Goal: Use online tool/utility: Use online tool/utility

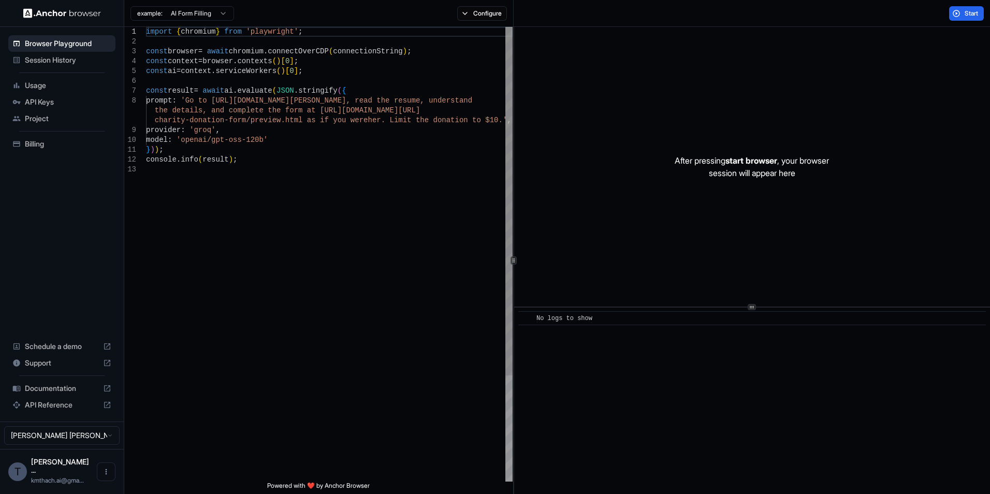
type textarea "**********"
click at [316, 149] on div "import { chromium } from 'playwright' ; const browser = await chromium . connec…" at bounding box center [329, 323] width 367 height 593
click at [951, 11] on button "Start" at bounding box center [966, 13] width 35 height 15
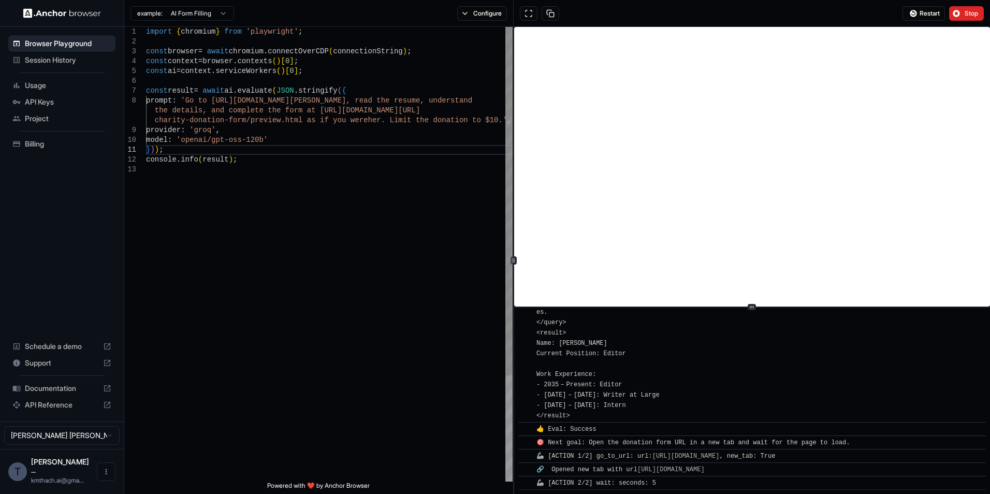
click at [367, 241] on div "import { chromium } from 'playwright' ; const browser = await chromium . connec…" at bounding box center [329, 323] width 367 height 593
click at [665, 13] on div "Restart Stop" at bounding box center [752, 13] width 477 height 27
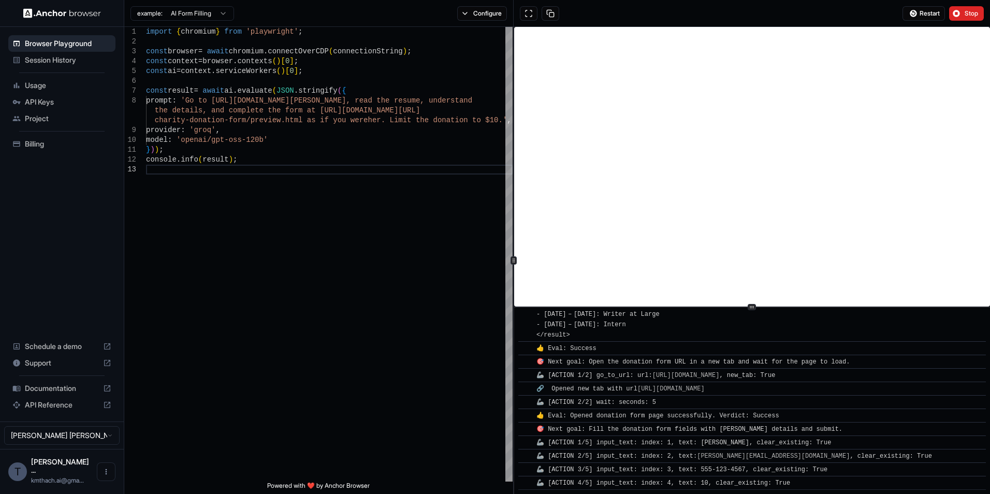
scroll to position [379, 0]
